Goal: Task Accomplishment & Management: Manage account settings

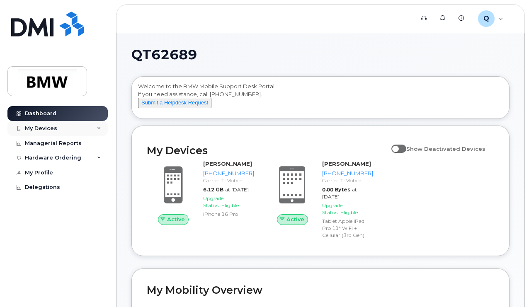
click at [41, 129] on div "My Devices" at bounding box center [41, 128] width 32 height 7
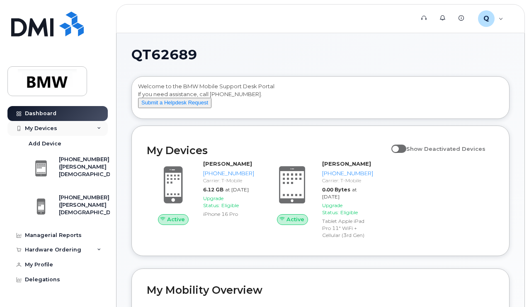
click at [41, 129] on div "My Devices" at bounding box center [41, 128] width 32 height 7
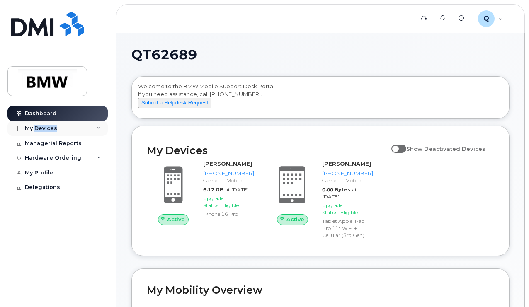
click at [41, 129] on div "My Devices" at bounding box center [41, 128] width 32 height 7
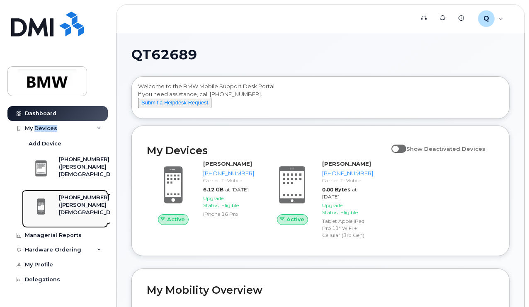
click at [44, 200] on span at bounding box center [41, 206] width 17 height 17
click at [39, 208] on span at bounding box center [41, 206] width 17 height 17
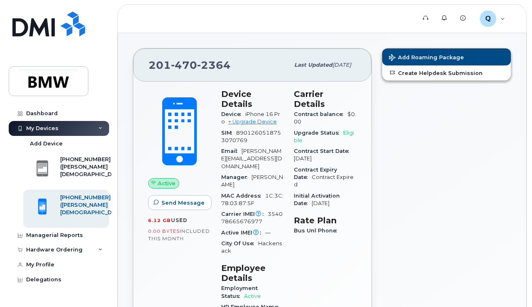
scroll to position [32, 0]
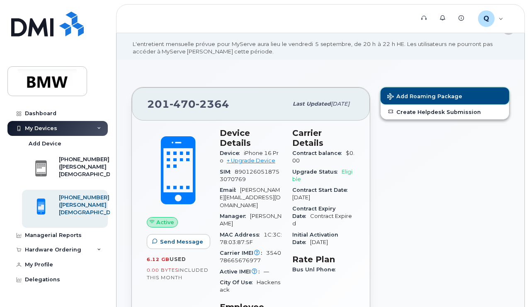
click at [409, 93] on span "Add Roaming Package" at bounding box center [424, 97] width 75 height 8
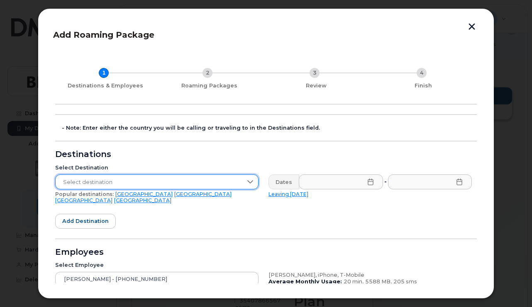
click at [228, 183] on span "Select destination" at bounding box center [149, 182] width 187 height 15
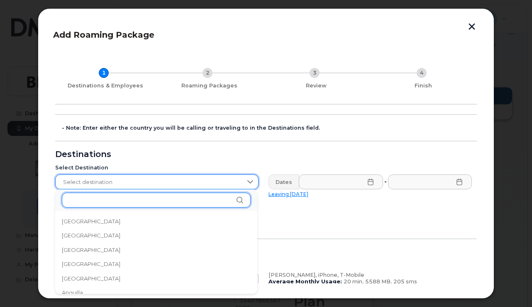
click at [156, 199] on input "text" at bounding box center [156, 200] width 189 height 15
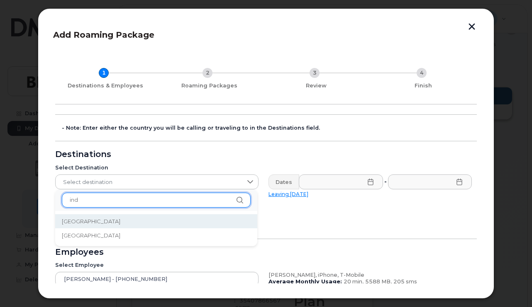
type input "ind"
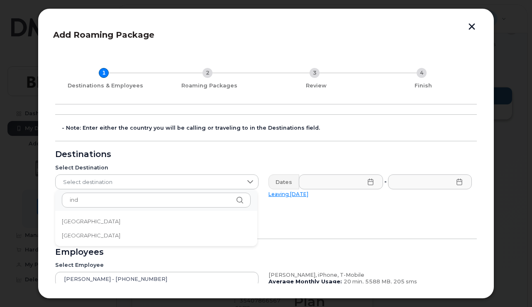
click at [85, 222] on li "India" at bounding box center [156, 221] width 202 height 15
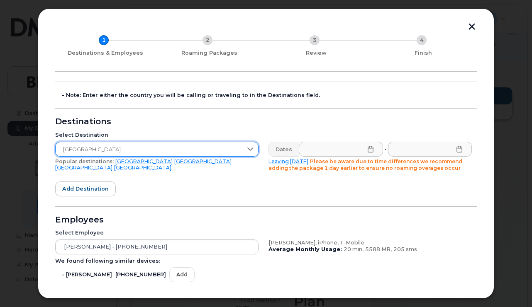
scroll to position [26, 0]
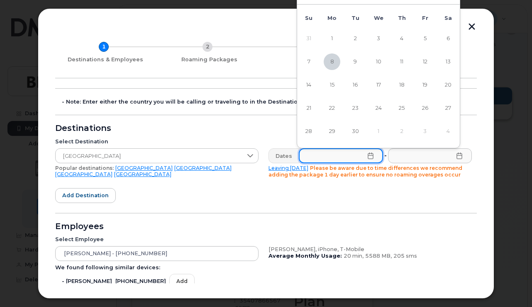
click at [367, 159] on input "text" at bounding box center [341, 155] width 84 height 15
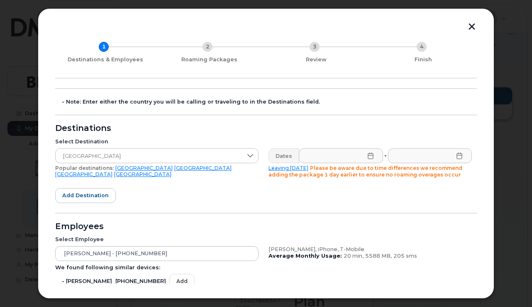
click at [284, 171] on link "Leaving today" at bounding box center [288, 168] width 40 height 6
type input "2025-09-08"
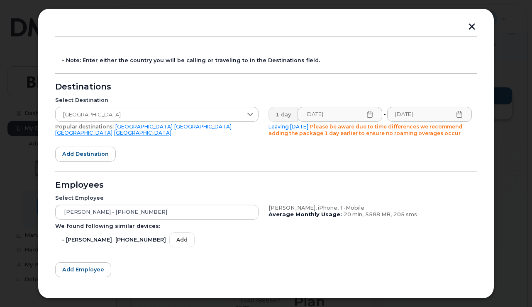
scroll to position [108, 0]
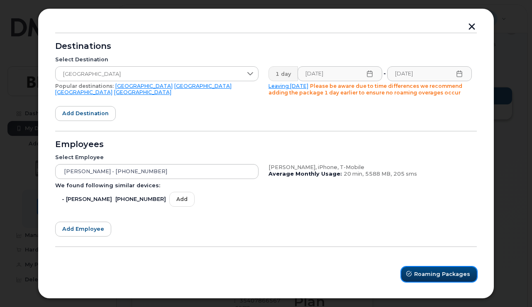
click at [417, 273] on span "Roaming Packages" at bounding box center [442, 274] width 56 height 8
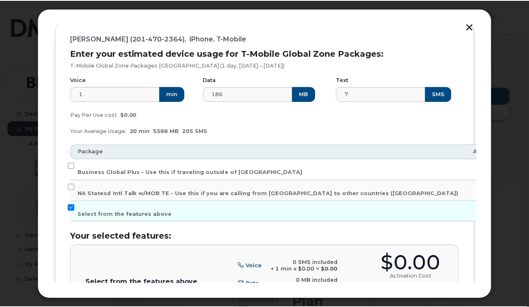
scroll to position [0, 0]
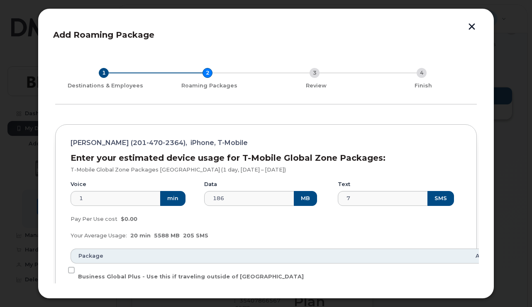
click at [475, 27] on button "button" at bounding box center [471, 27] width 12 height 9
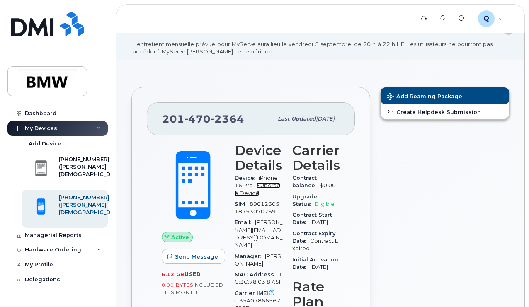
click at [265, 187] on link "+ Upgrade Device" at bounding box center [258, 189] width 46 height 14
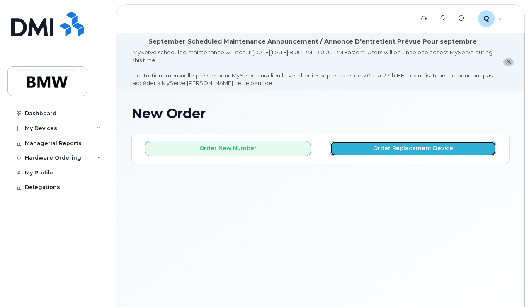
click at [391, 147] on button "Order Replacement Device" at bounding box center [413, 148] width 166 height 15
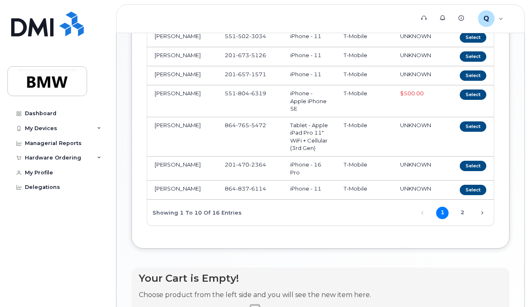
scroll to position [285, 0]
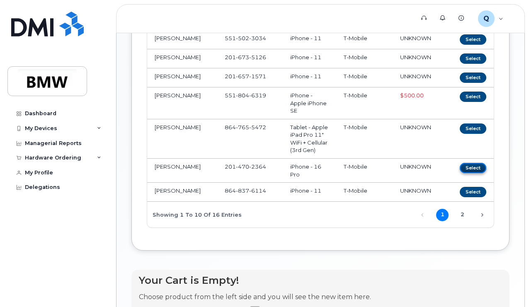
click at [460, 173] on button "Select" at bounding box center [473, 168] width 27 height 10
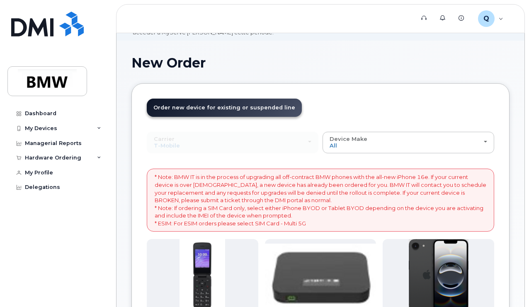
scroll to position [0, 0]
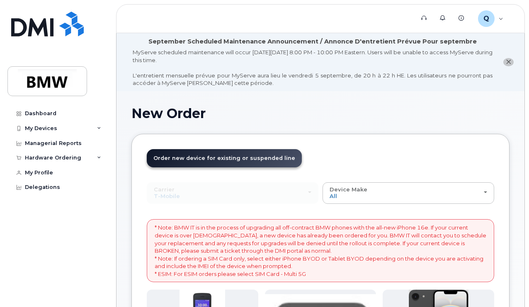
click at [188, 158] on span "Order new device for existing or suspended line" at bounding box center [224, 158] width 142 height 6
click at [34, 112] on div "Dashboard" at bounding box center [41, 113] width 32 height 7
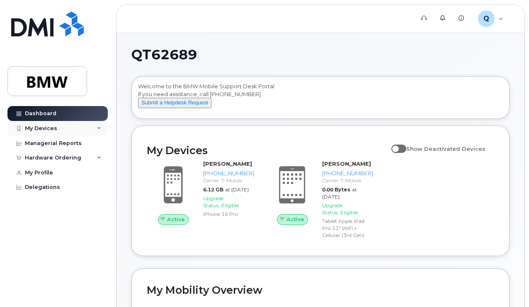
click at [99, 126] on div "My Devices" at bounding box center [57, 128] width 100 height 15
